Goal: Find specific page/section: Find specific page/section

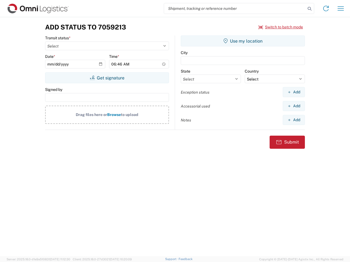
click at [235, 8] on input "search" at bounding box center [235, 8] width 142 height 10
click at [309, 9] on icon at bounding box center [310, 9] width 8 height 8
click at [326, 8] on icon at bounding box center [325, 8] width 9 height 9
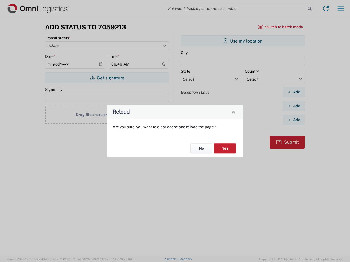
click at [341, 8] on div "Reload Are you sure, you want to clear cache and reload the page? No Yes" at bounding box center [175, 131] width 350 height 262
click at [281, 27] on div "Reload Are you sure, you want to clear cache and reload the page? No Yes" at bounding box center [175, 131] width 350 height 262
click at [107, 78] on div "Reload Are you sure, you want to clear cache and reload the page? No Yes" at bounding box center [175, 131] width 350 height 262
click at [243, 41] on div "Reload Are you sure, you want to clear cache and reload the page? No Yes" at bounding box center [175, 131] width 350 height 262
click at [294, 92] on div "Reload Are you sure, you want to clear cache and reload the page? No Yes" at bounding box center [175, 131] width 350 height 262
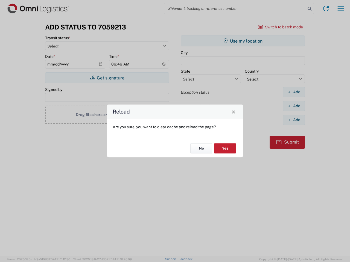
click at [294, 106] on div "Reload Are you sure, you want to clear cache and reload the page? No Yes" at bounding box center [175, 131] width 350 height 262
click at [294, 120] on div "Reload Are you sure, you want to clear cache and reload the page? No Yes" at bounding box center [175, 131] width 350 height 262
